Goal: Task Accomplishment & Management: Use online tool/utility

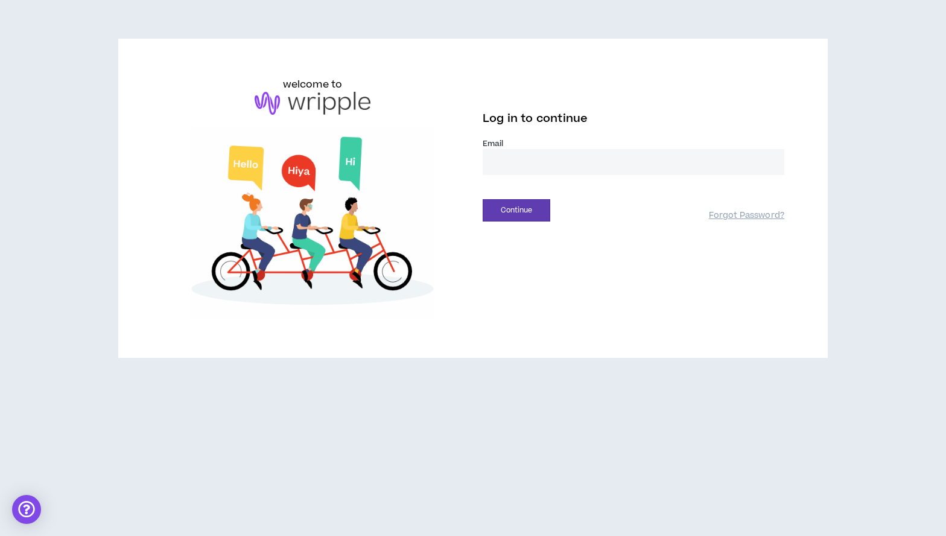
click at [489, 158] on input "email" at bounding box center [634, 162] width 302 height 26
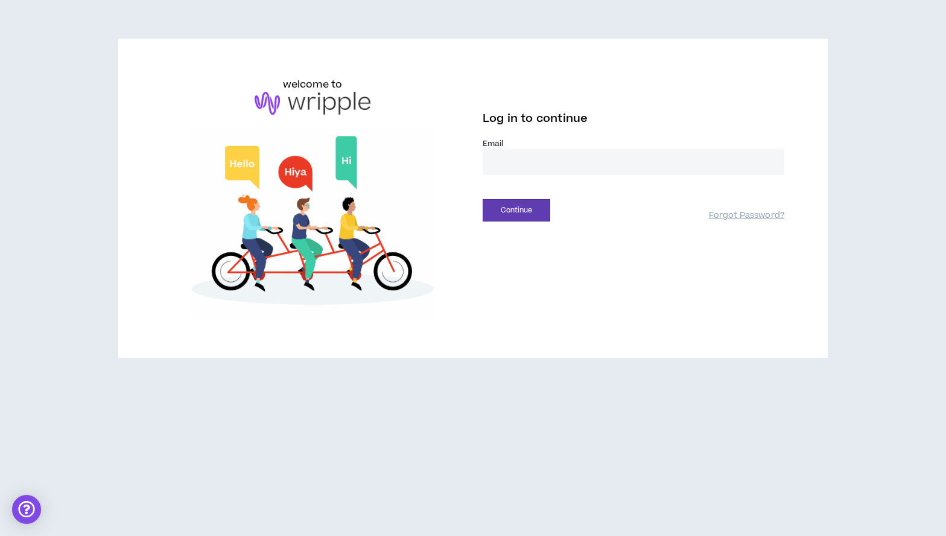
type input "**********"
click at [523, 210] on button "Continue" at bounding box center [517, 210] width 68 height 22
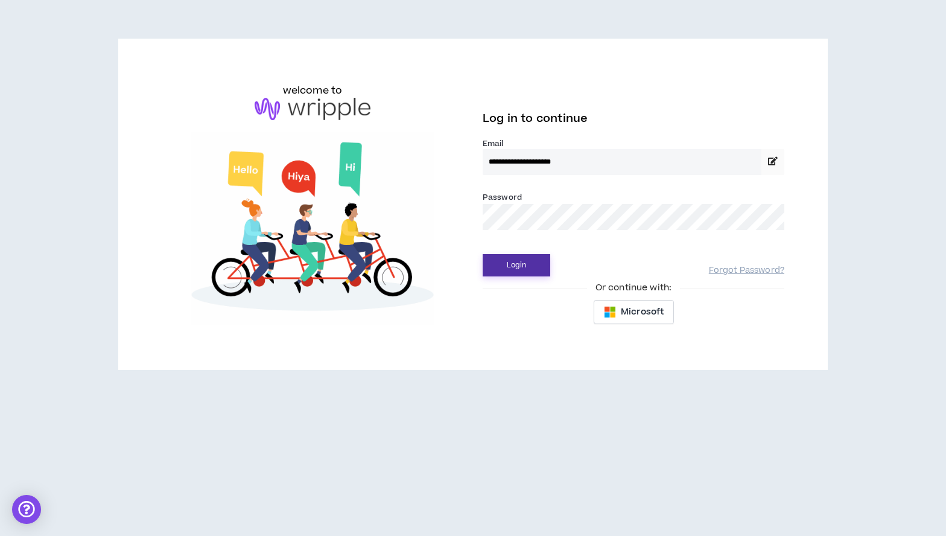
click at [517, 263] on button "Login" at bounding box center [517, 265] width 68 height 22
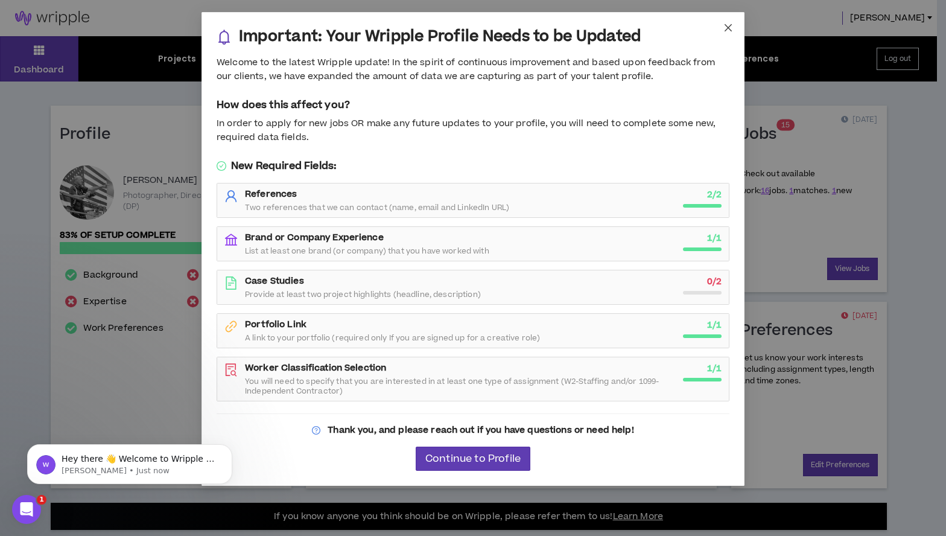
click at [728, 25] on icon "close" at bounding box center [729, 28] width 10 height 10
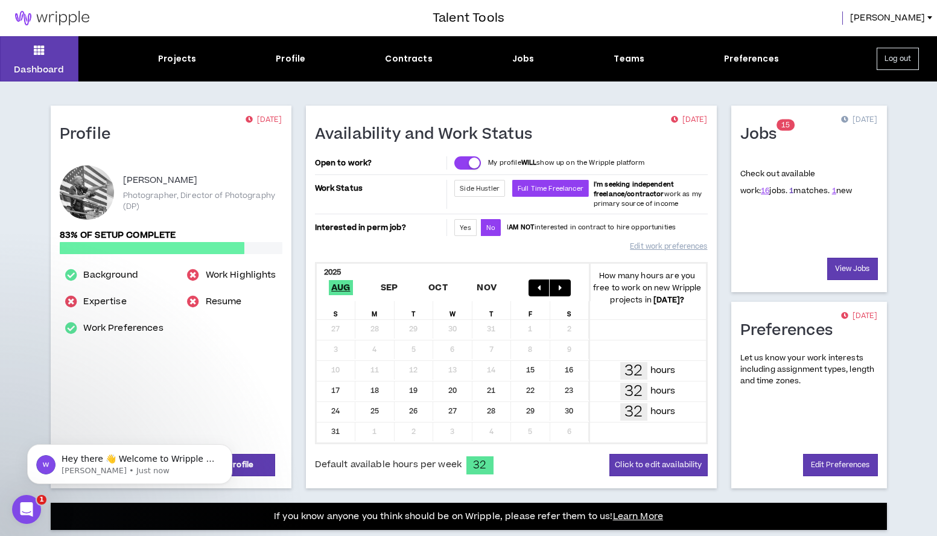
click at [789, 189] on link "1" at bounding box center [791, 190] width 4 height 11
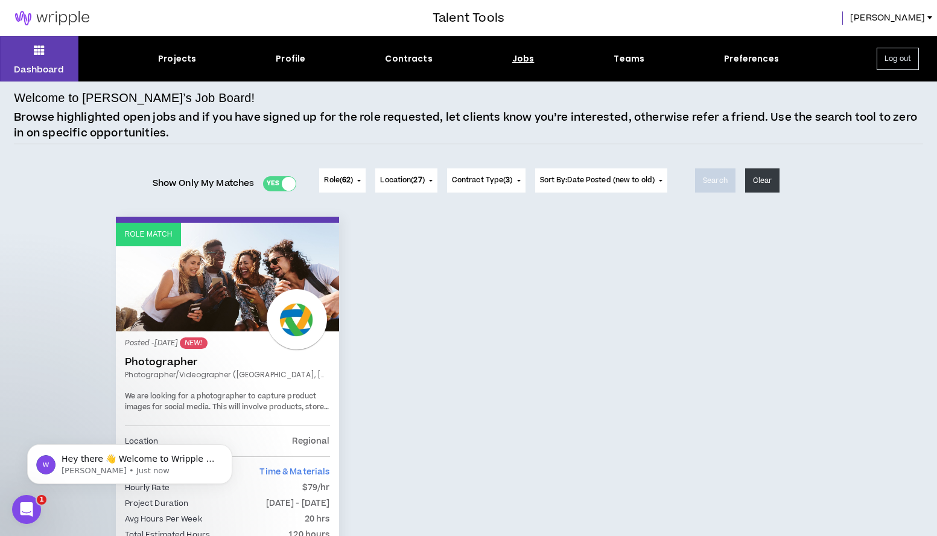
click at [436, 355] on div "Role Match Posted - [DATE] NEW! Photographer Photographer/Videographer ([GEOGRA…" at bounding box center [469, 427] width 724 height 421
click at [244, 359] on link "Photographer" at bounding box center [227, 362] width 205 height 12
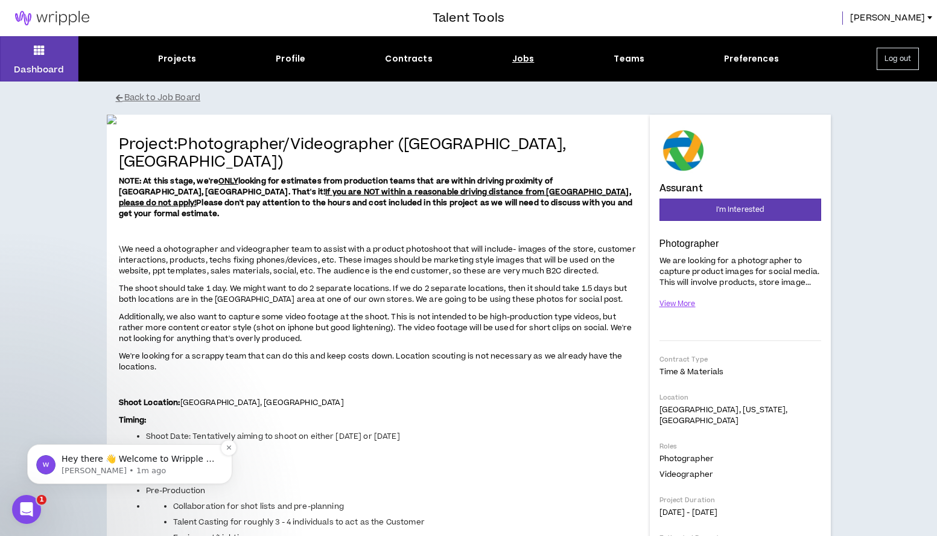
drag, startPoint x: 146, startPoint y: 473, endPoint x: 163, endPoint y: 470, distance: 17.1
click at [163, 470] on p "[PERSON_NAME] • 1m ago" at bounding box center [140, 470] width 156 height 11
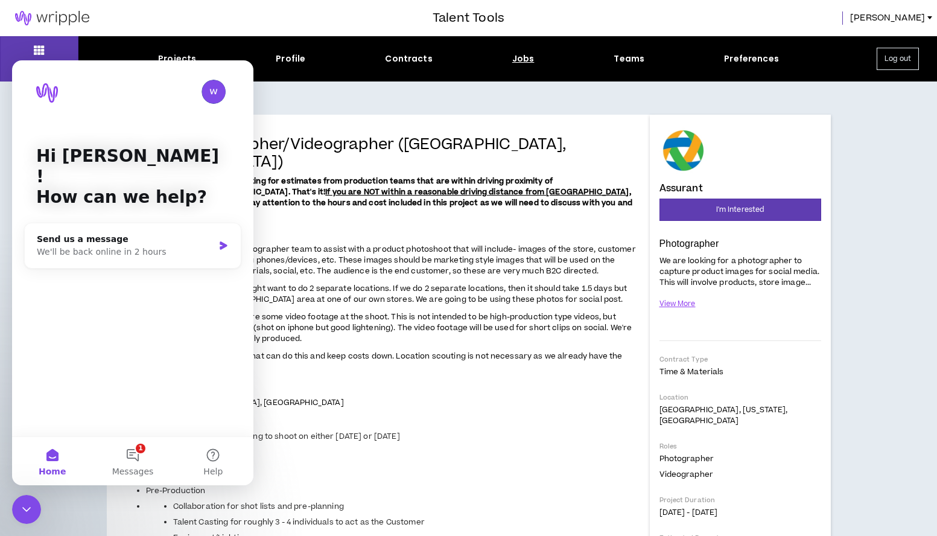
click at [507, 238] on p at bounding box center [378, 231] width 519 height 13
click at [771, 167] on div "Assurant" at bounding box center [741, 160] width 162 height 68
click at [687, 303] on button "View More" at bounding box center [678, 303] width 37 height 21
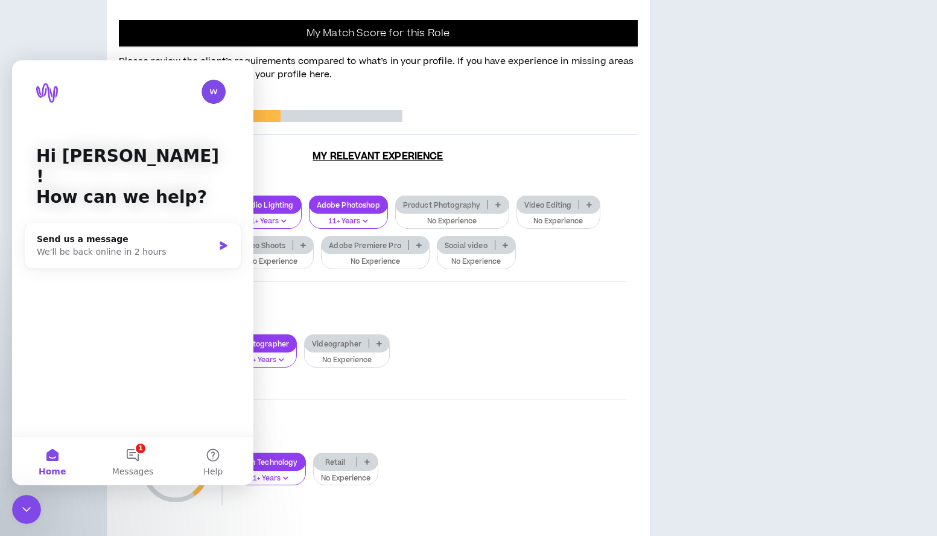
scroll to position [772, 0]
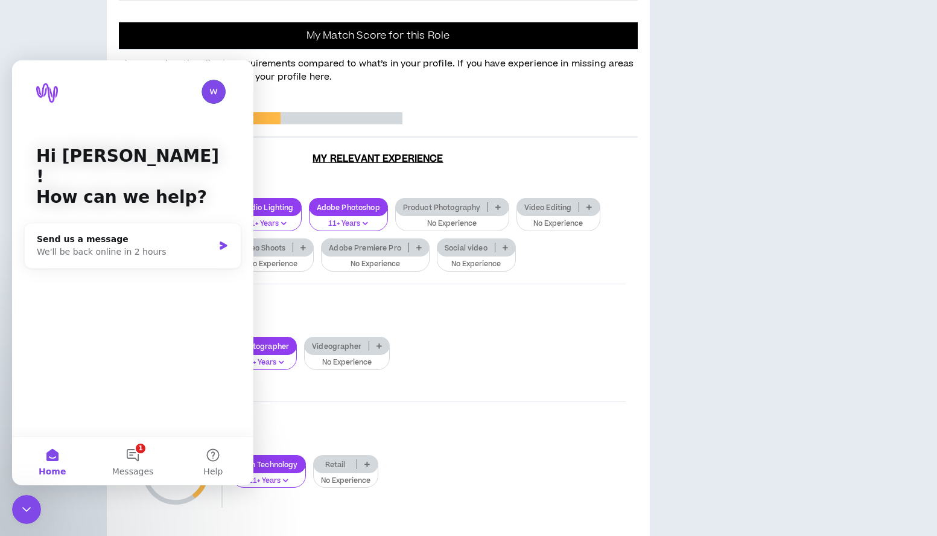
click at [86, 97] on div "Intercom messenger" at bounding box center [132, 92] width 193 height 24
click at [211, 91] on img "Intercom messenger" at bounding box center [214, 92] width 24 height 24
click at [158, 325] on div "Hi [PERSON_NAME] ! How can we help? Send us a message We'll be back online in 2…" at bounding box center [132, 248] width 241 height 376
click at [50, 456] on button "Home" at bounding box center [52, 461] width 80 height 48
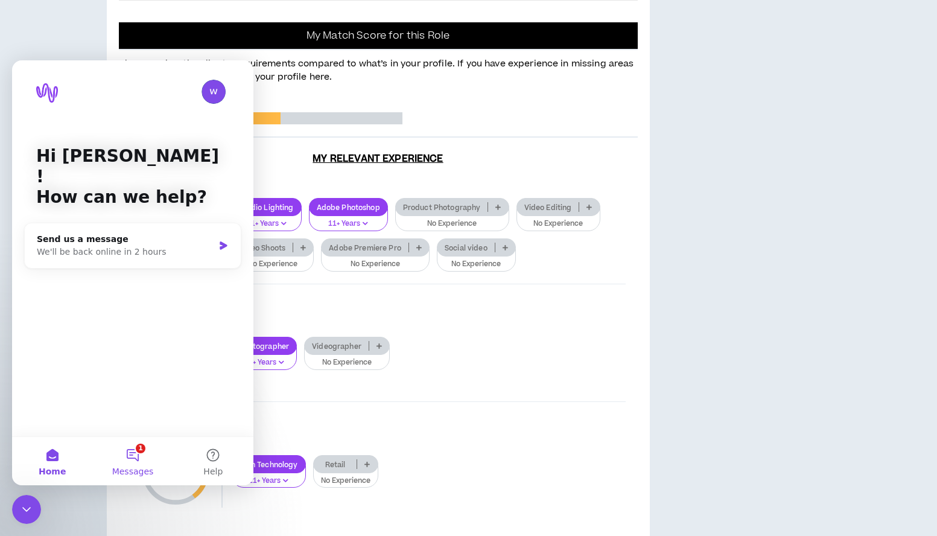
click at [134, 453] on button "1 Messages" at bounding box center [132, 461] width 80 height 48
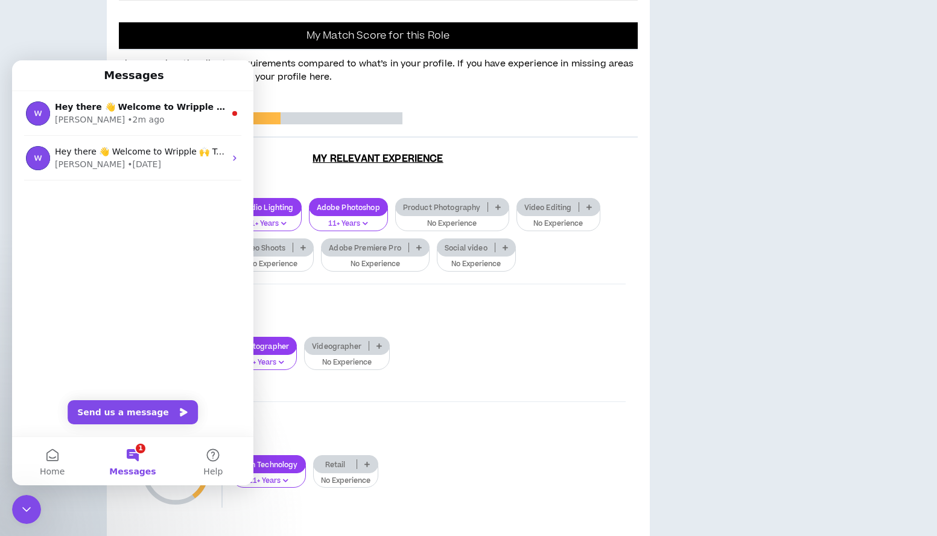
click at [147, 284] on div "Hey there 👋 Welcome to Wripple 🙌 Take a look around! If you have any questions,…" at bounding box center [132, 263] width 241 height 345
